Goal: Task Accomplishment & Management: Complete application form

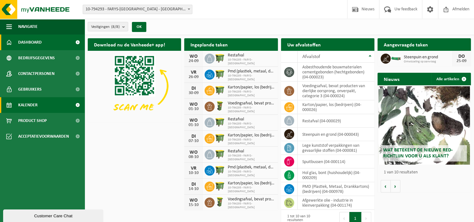
click at [78, 104] on span at bounding box center [78, 105] width 14 height 16
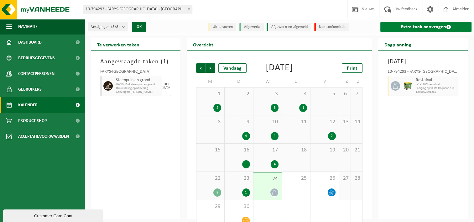
click at [411, 24] on link "Extra taak aanvragen" at bounding box center [426, 27] width 91 height 10
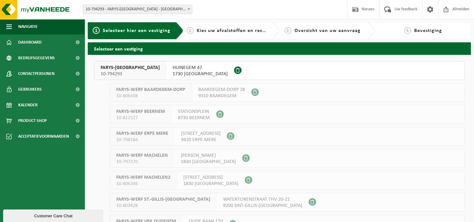
click at [112, 70] on span "FARYS-ASSE" at bounding box center [130, 68] width 59 height 6
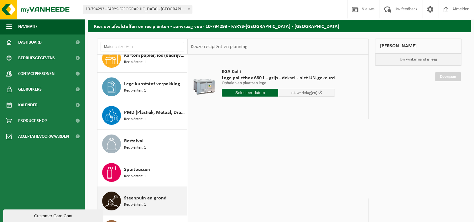
scroll to position [63, 0]
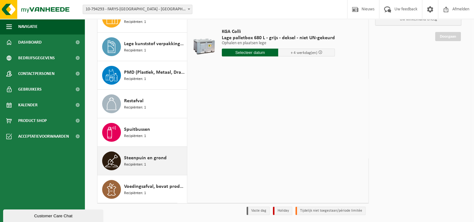
click at [132, 159] on span "Steenpuin en grond" at bounding box center [145, 158] width 43 height 8
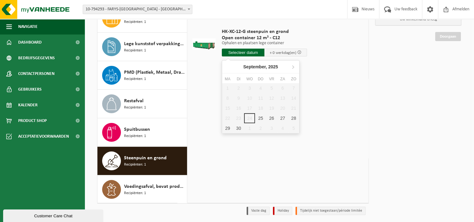
click at [245, 52] on input "text" at bounding box center [243, 53] width 43 height 8
click at [259, 117] on div "25" at bounding box center [260, 118] width 11 height 10
type input "Van 2025-09-25"
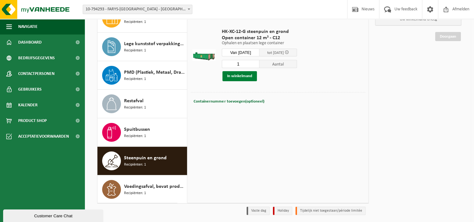
click at [240, 77] on button "In winkelmand" at bounding box center [240, 76] width 34 height 10
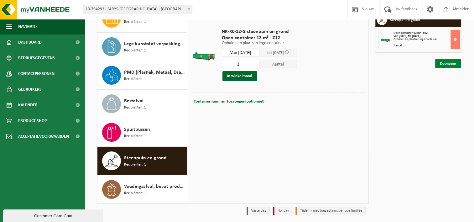
click at [446, 62] on link "Doorgaan" at bounding box center [449, 63] width 26 height 9
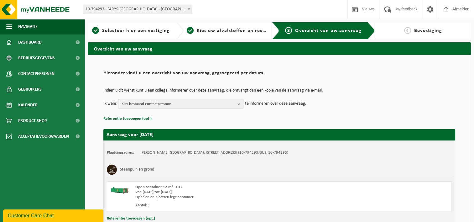
click at [239, 103] on b "button" at bounding box center [241, 103] width 6 height 9
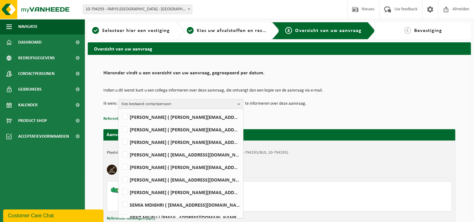
scroll to position [31, 0]
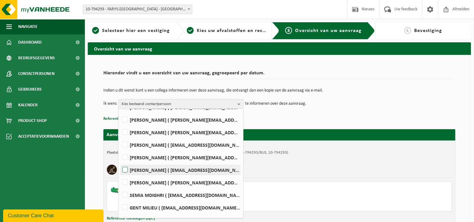
click at [124, 167] on label "Natascha Diericx ( natascha.diericx@farys.be )" at bounding box center [180, 169] width 119 height 9
click at [120, 162] on input "Natascha Diericx ( natascha.diericx@farys.be )" at bounding box center [120, 162] width 0 height 0
checkbox input "true"
click at [293, 115] on p "Referentie toevoegen (opt.)" at bounding box center [279, 119] width 352 height 8
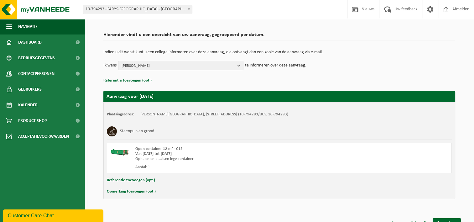
scroll to position [46, 0]
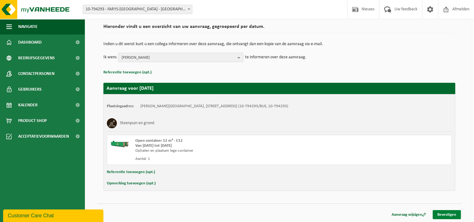
click at [443, 215] on link "Bevestigen" at bounding box center [447, 214] width 28 height 9
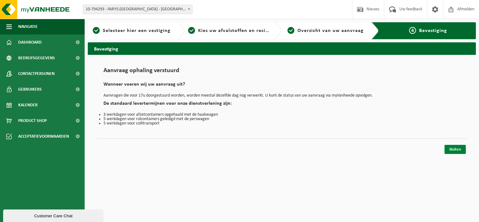
click at [455, 149] on link "Sluiten" at bounding box center [455, 149] width 21 height 9
